Goal: Information Seeking & Learning: Learn about a topic

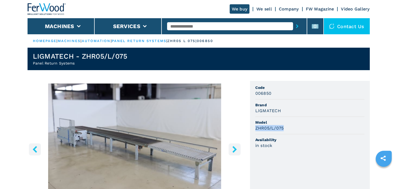
drag, startPoint x: 256, startPoint y: 128, endPoint x: 284, endPoint y: 128, distance: 27.3
click at [284, 128] on h3 "ZHR05/L/075" at bounding box center [270, 128] width 29 height 6
copy h3 "ZHR05/L/075"
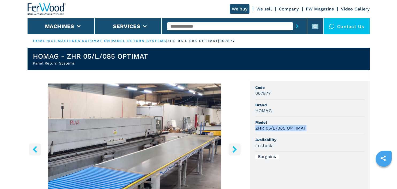
drag, startPoint x: 256, startPoint y: 129, endPoint x: 312, endPoint y: 125, distance: 55.5
click at [312, 125] on div "ZHR 05/L/085 OPTIMAT" at bounding box center [310, 128] width 109 height 6
click at [317, 152] on li "Bargains" at bounding box center [310, 157] width 109 height 10
